Goal: Information Seeking & Learning: Learn about a topic

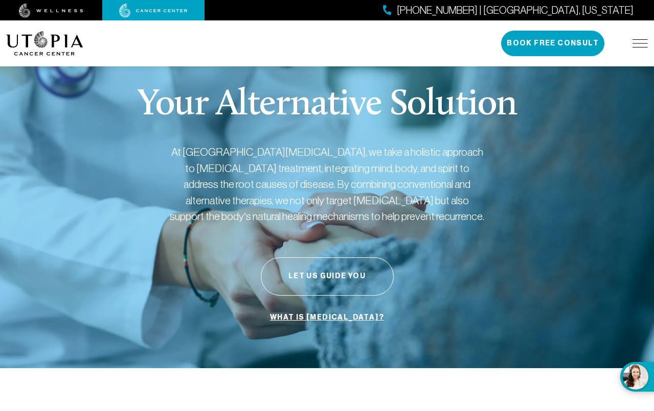
click at [631, 44] on div "[PHONE_NUMBER] | [GEOGRAPHIC_DATA], [US_STATE] Book Free Consult" at bounding box center [574, 44] width 147 height 26
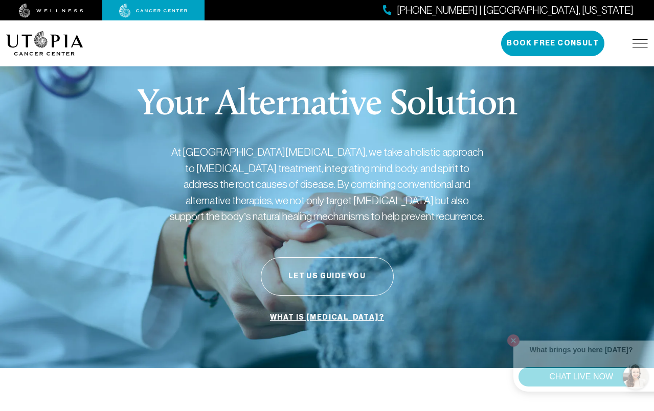
click at [638, 44] on img at bounding box center [639, 43] width 15 height 8
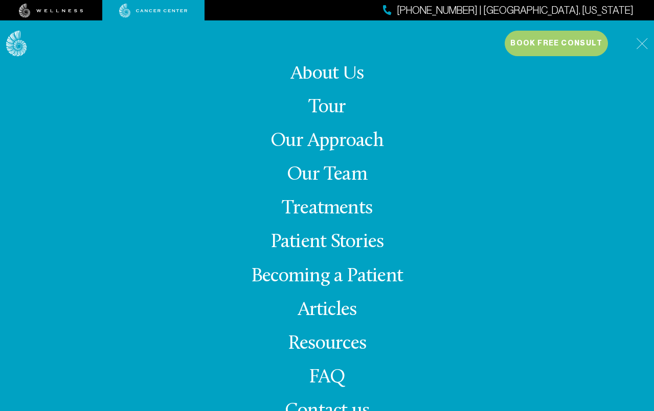
click at [302, 142] on link "Our Approach" at bounding box center [326, 141] width 113 height 20
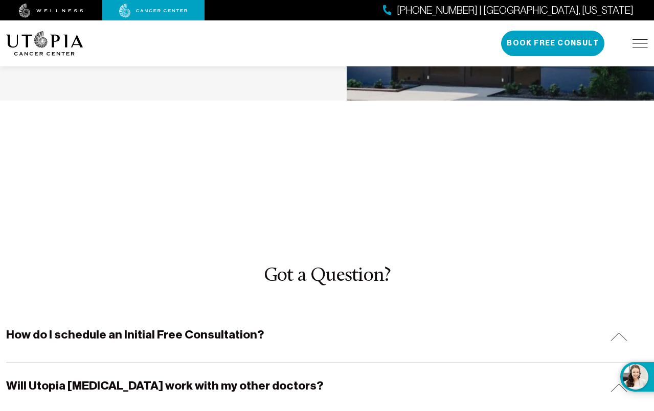
scroll to position [2980, 0]
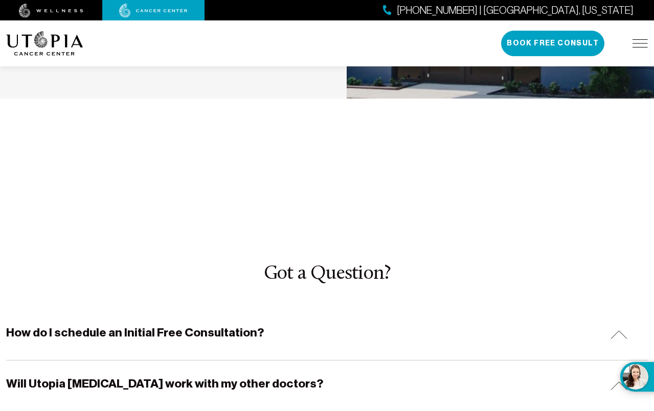
click at [620, 382] on img at bounding box center [618, 386] width 17 height 9
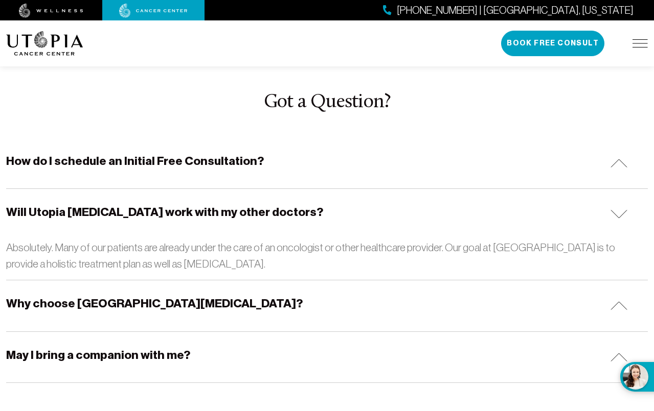
scroll to position [3154, 0]
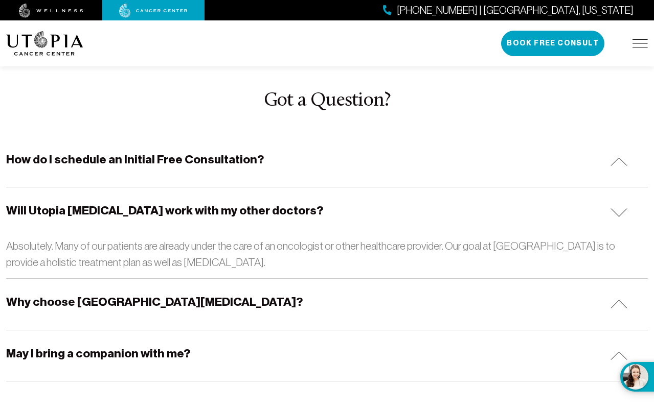
click at [609, 331] on div "May I bring a companion with me?" at bounding box center [326, 356] width 641 height 51
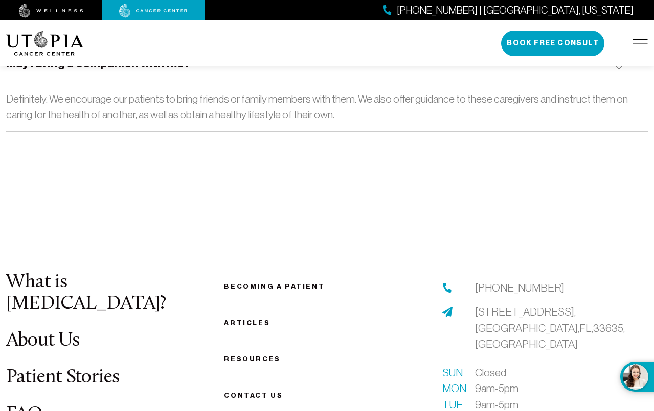
scroll to position [3446, 0]
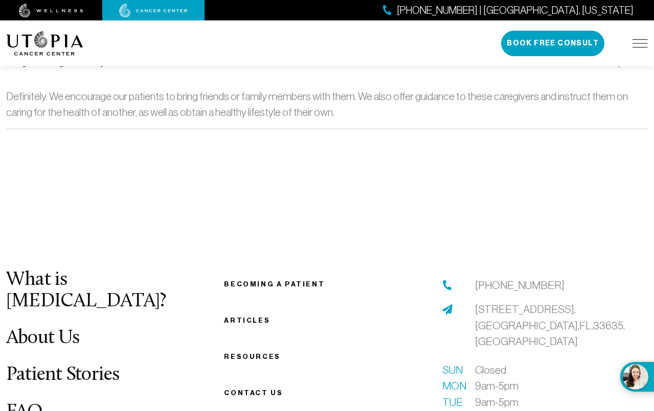
click at [238, 314] on li "Articles" at bounding box center [326, 320] width 205 height 13
click at [241, 317] on link "Articles" at bounding box center [247, 321] width 46 height 8
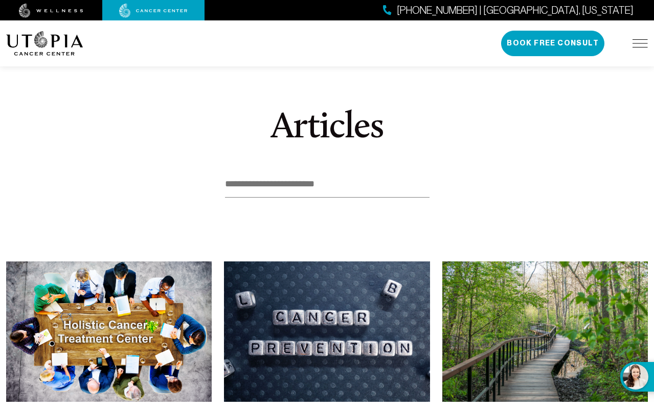
click at [639, 51] on div "[PHONE_NUMBER] | [GEOGRAPHIC_DATA], [US_STATE] Book Free Consult" at bounding box center [574, 44] width 147 height 26
